Goal: Transaction & Acquisition: Purchase product/service

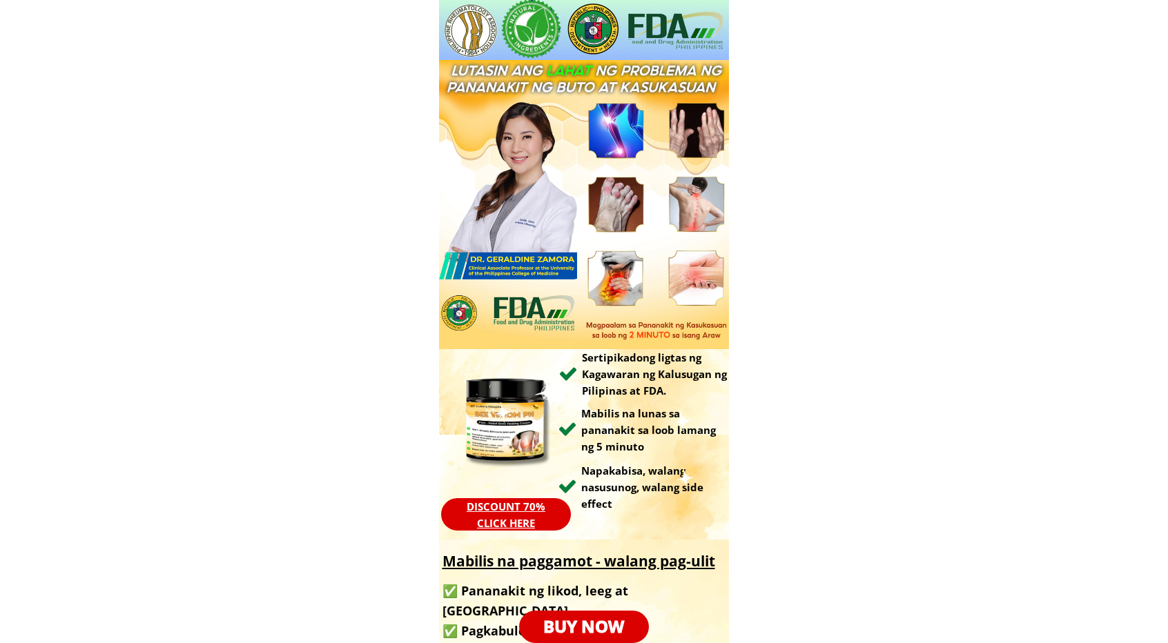
click at [564, 627] on p "BUY NOW" at bounding box center [584, 627] width 142 height 36
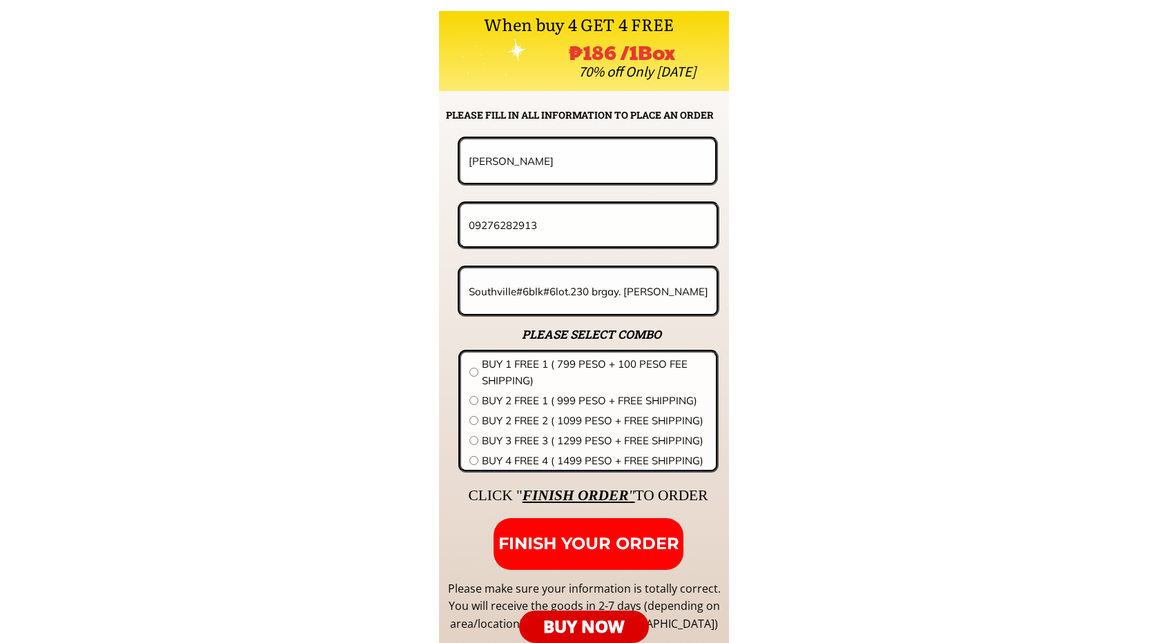
scroll to position [10145, 0]
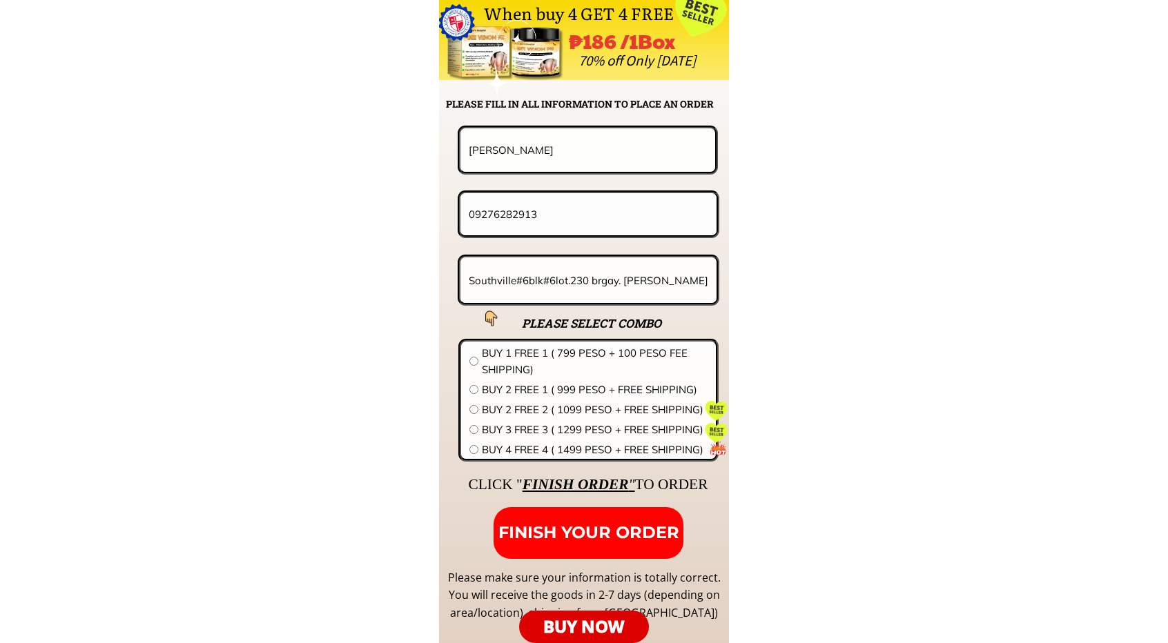
click at [593, 163] on input "[PERSON_NAME]" at bounding box center [587, 149] width 245 height 43
paste input "[PERSON_NAME]"
type input "[PERSON_NAME]"
click at [573, 186] on form "FINISH YOUR ORDER [PERSON_NAME] 09276282913 [GEOGRAPHIC_DATA]#6blk#6lot.230 brg…" at bounding box center [506, 342] width 426 height 433
click at [580, 222] on input "09276282913" at bounding box center [588, 214] width 246 height 42
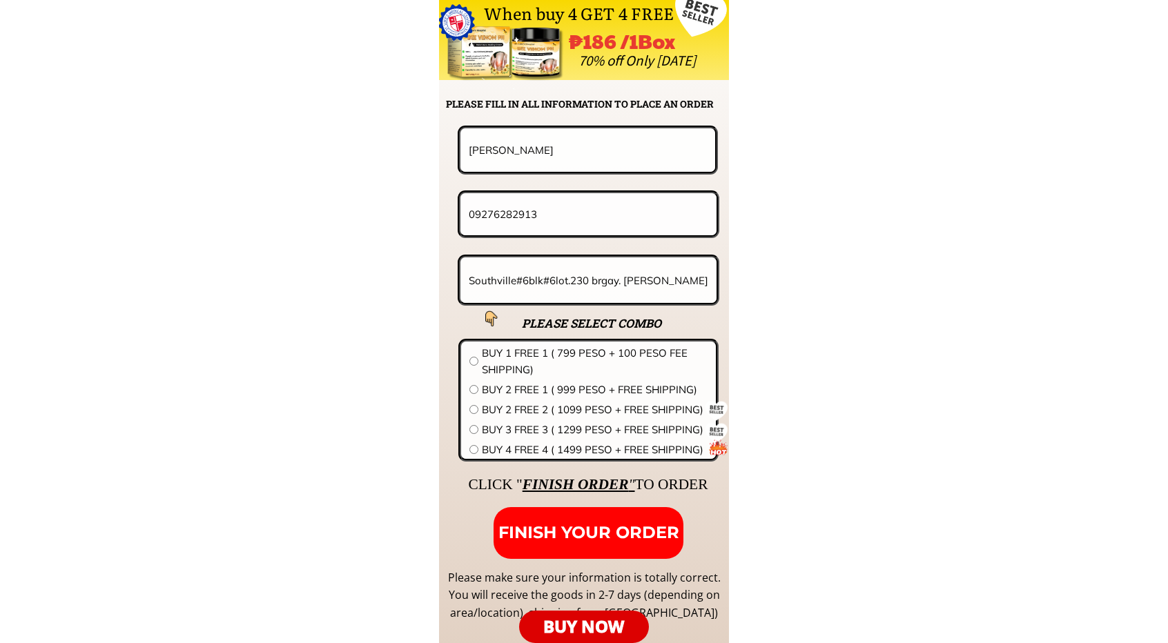
paste input "637079351"
type input "09637079351"
click at [576, 288] on input "Southville#6blk#6lot.230 brgay. [PERSON_NAME] analog [GEOGRAPHIC_DATA]" at bounding box center [588, 280] width 246 height 46
paste input "09637079351"
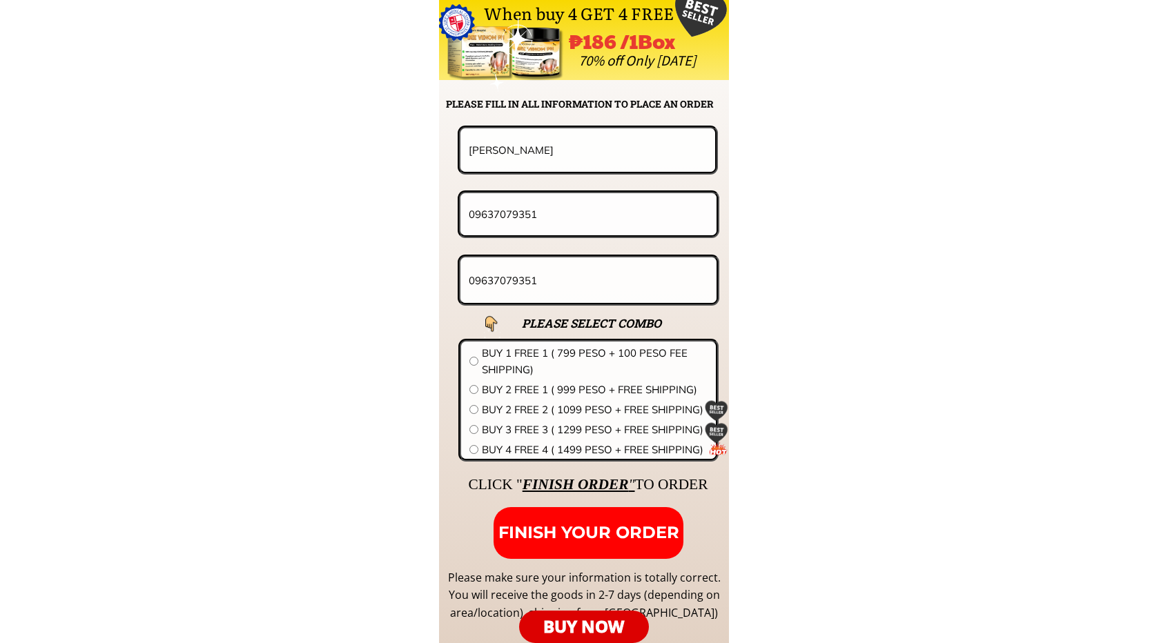
click at [664, 288] on input "09637079351" at bounding box center [588, 280] width 246 height 46
paste input "[GEOGRAPHIC_DATA][PERSON_NAME], [GEOGRAPHIC_DATA], [GEOGRAPHIC_DATA], [GEOGRAPH…"
type input "[GEOGRAPHIC_DATA][PERSON_NAME], [GEOGRAPHIC_DATA], [GEOGRAPHIC_DATA], [GEOGRAPH…"
click at [480, 410] on div "BUY 2 FREE 2 ( 1099 PESO + FREE SHIPPING)" at bounding box center [588, 410] width 238 height 17
click at [473, 412] on input "radio" at bounding box center [473, 409] width 9 height 9
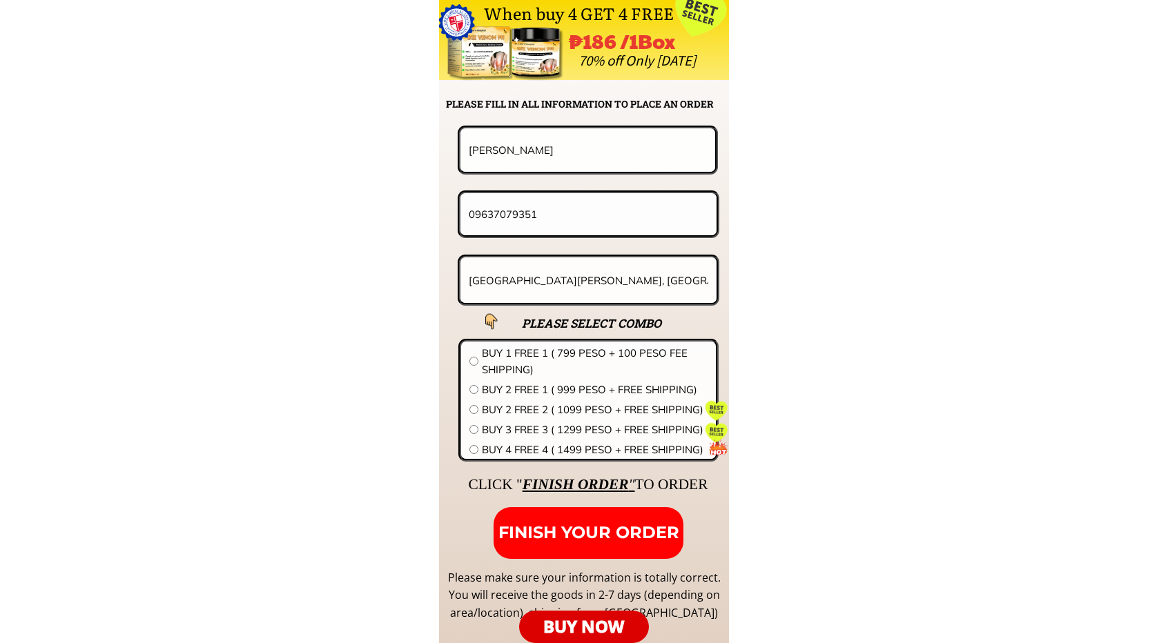
radio input "true"
click at [610, 519] on p "FINISH YOUR ORDER" at bounding box center [588, 533] width 190 height 52
